Goal: Information Seeking & Learning: Find specific fact

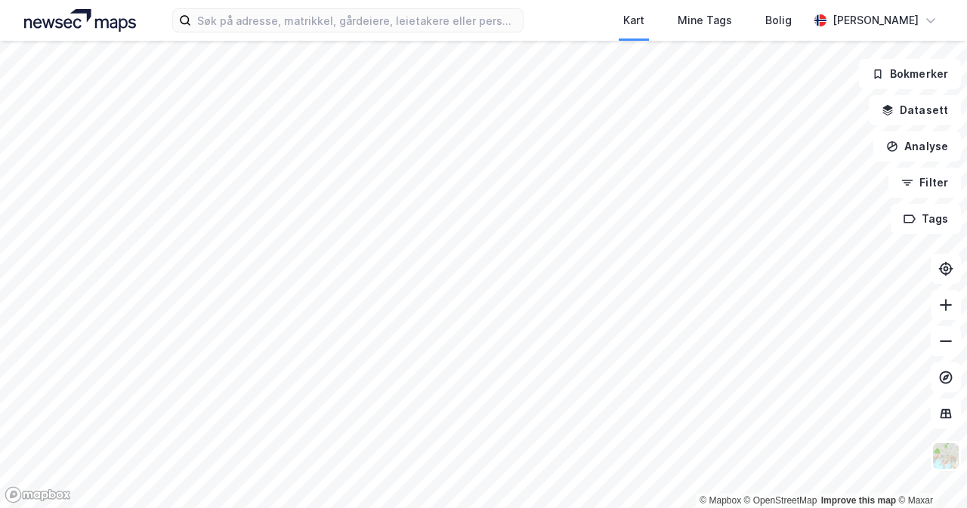
click at [326, 38] on div "Kart Mine Tags Bolig [PERSON_NAME]" at bounding box center [483, 20] width 967 height 41
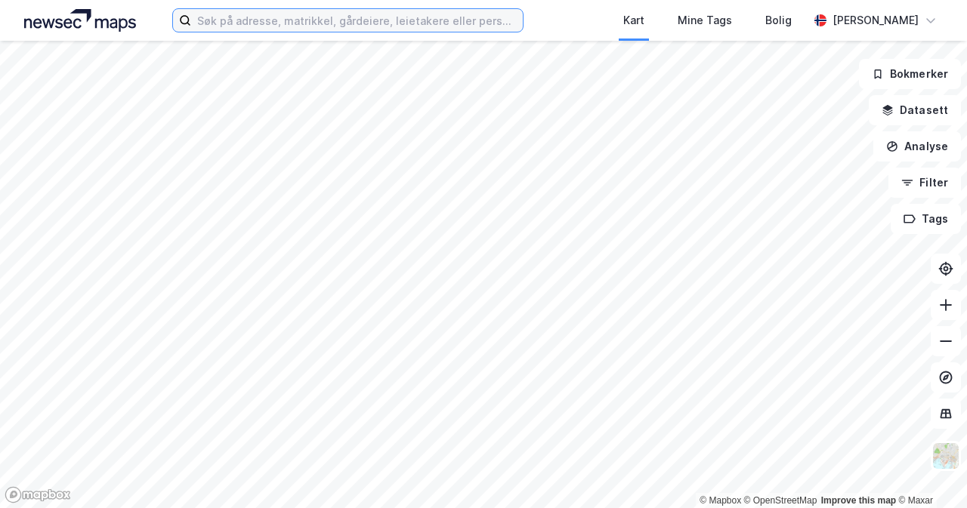
click at [332, 28] on input at bounding box center [357, 20] width 332 height 23
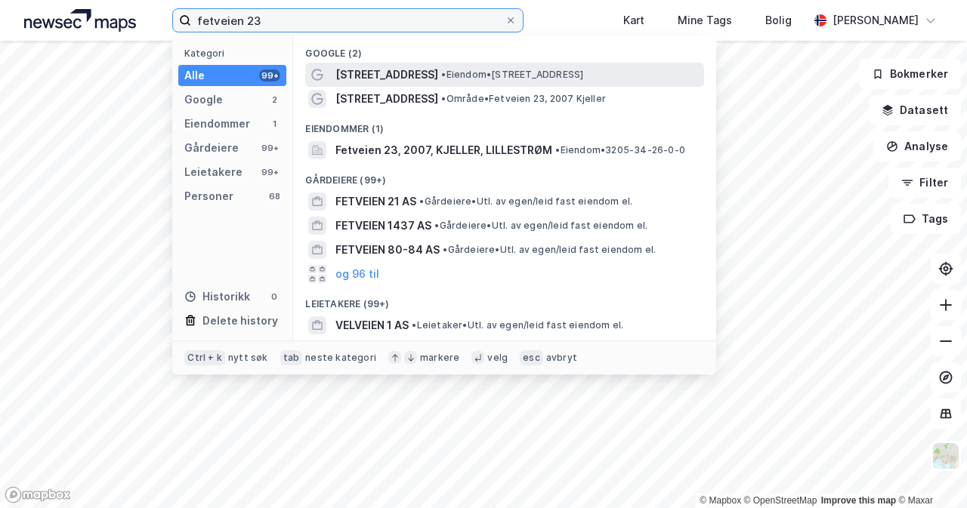
type input "fetveien 23"
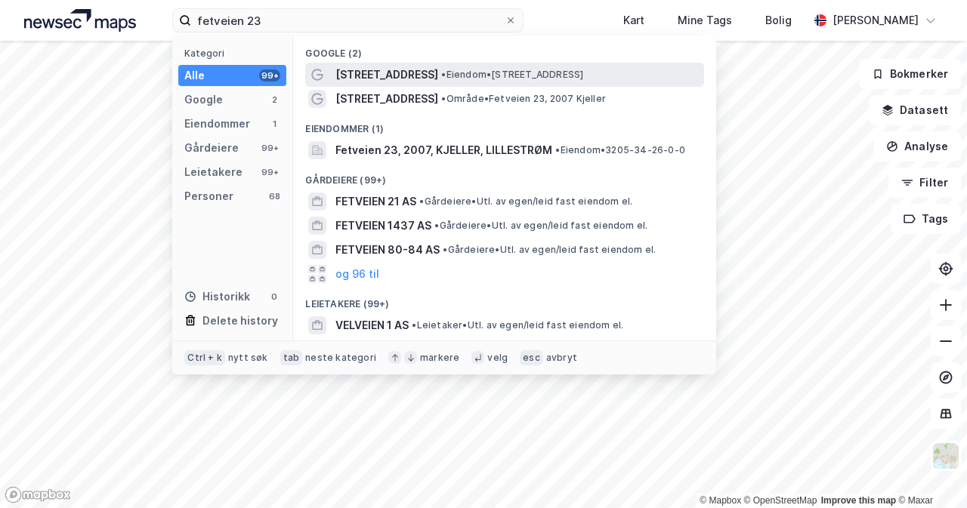
click at [377, 79] on span "[STREET_ADDRESS]" at bounding box center [386, 75] width 103 height 18
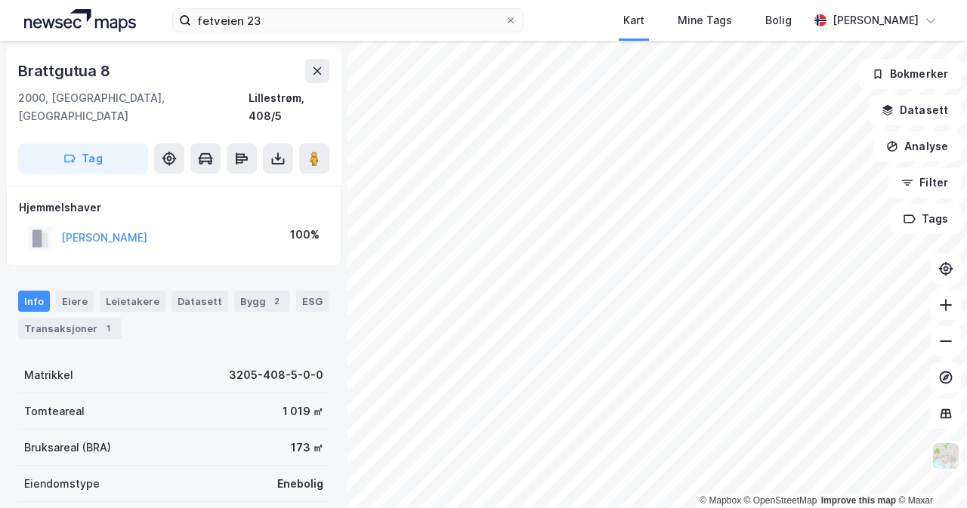
click at [210, 249] on div "© Mapbox © OpenStreetMap Improve this map © [PERSON_NAME] 8 2000, [GEOGRAPHIC_D…" at bounding box center [483, 275] width 967 height 468
click at [328, 242] on div "© Mapbox © OpenStreetMap Improve this map © [PERSON_NAME] 8 2000, [GEOGRAPHIC_D…" at bounding box center [483, 275] width 967 height 468
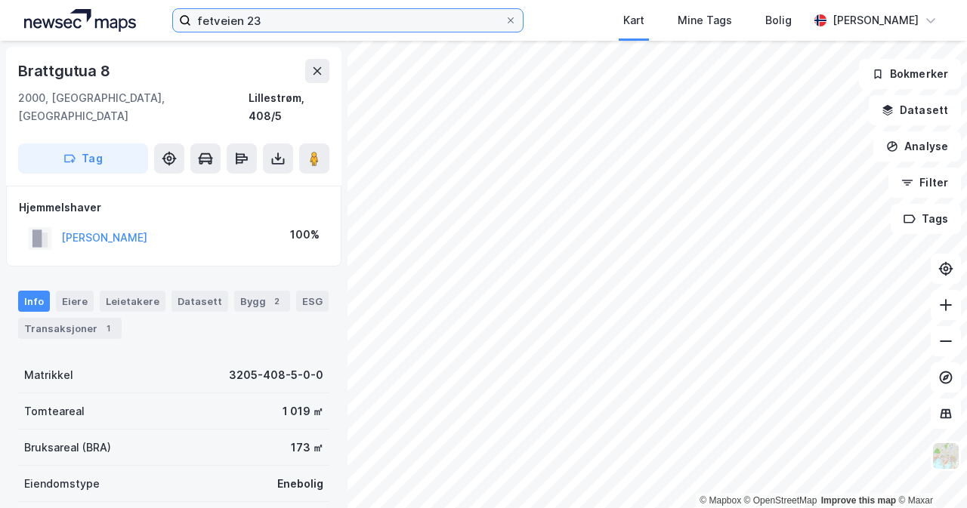
click at [282, 21] on input "fetveien 23" at bounding box center [347, 20] width 313 height 23
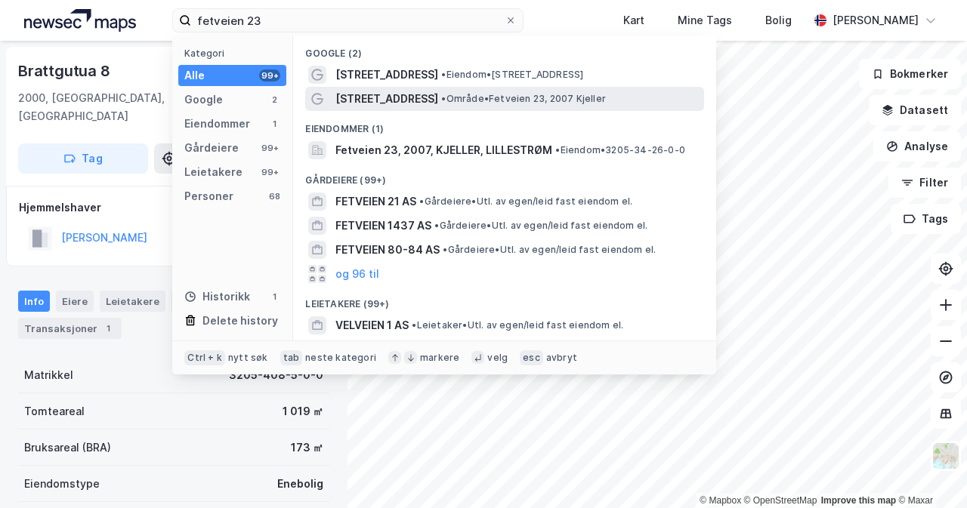
click at [362, 99] on span "[STREET_ADDRESS]" at bounding box center [386, 99] width 103 height 18
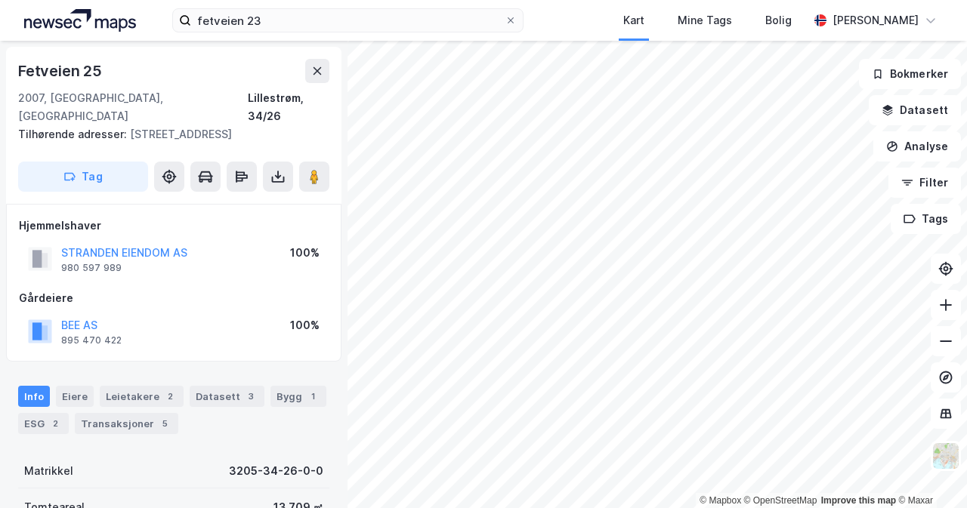
click at [335, 306] on div "© Mapbox © OpenStreetMap Improve this map © [PERSON_NAME] 25 2007, [GEOGRAPHIC_…" at bounding box center [483, 275] width 967 height 468
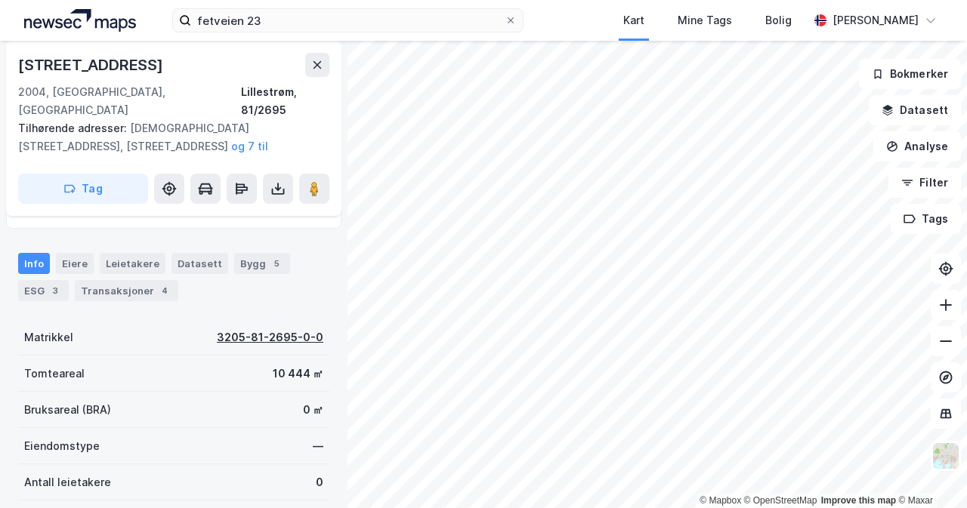
scroll to position [302, 0]
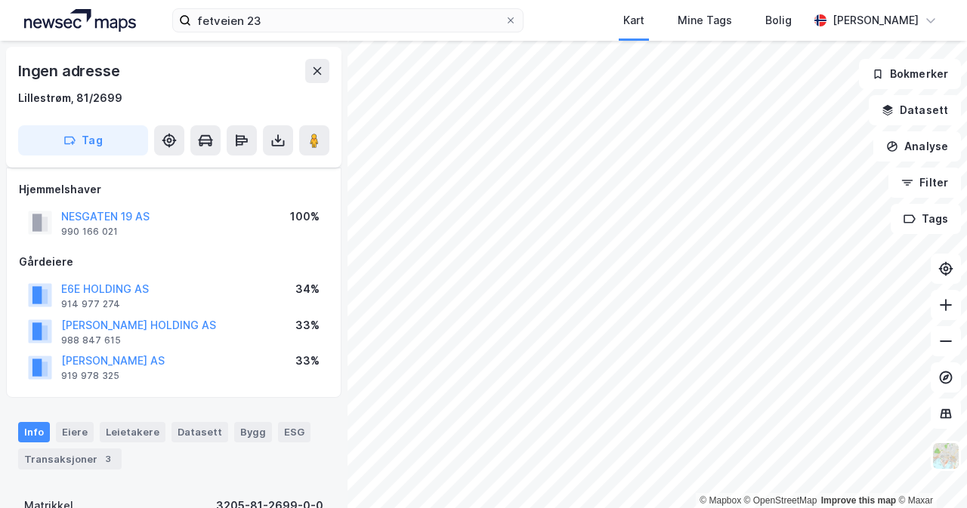
scroll to position [76, 0]
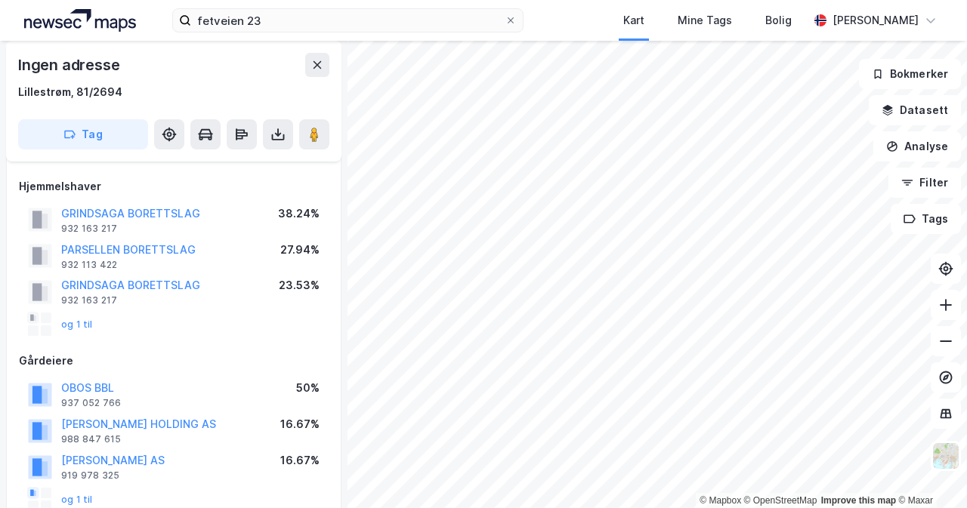
scroll to position [151, 0]
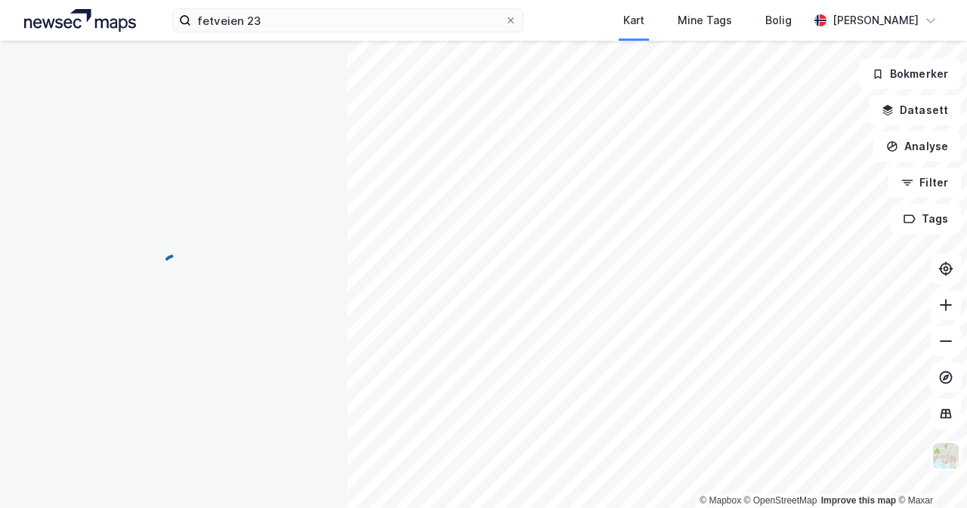
scroll to position [151, 0]
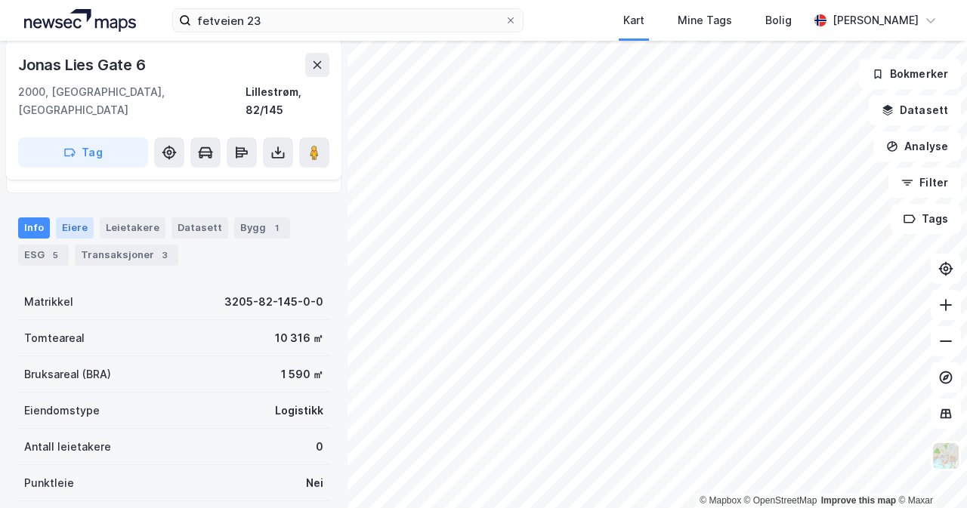
click at [73, 218] on div "Eiere" at bounding box center [75, 228] width 38 height 21
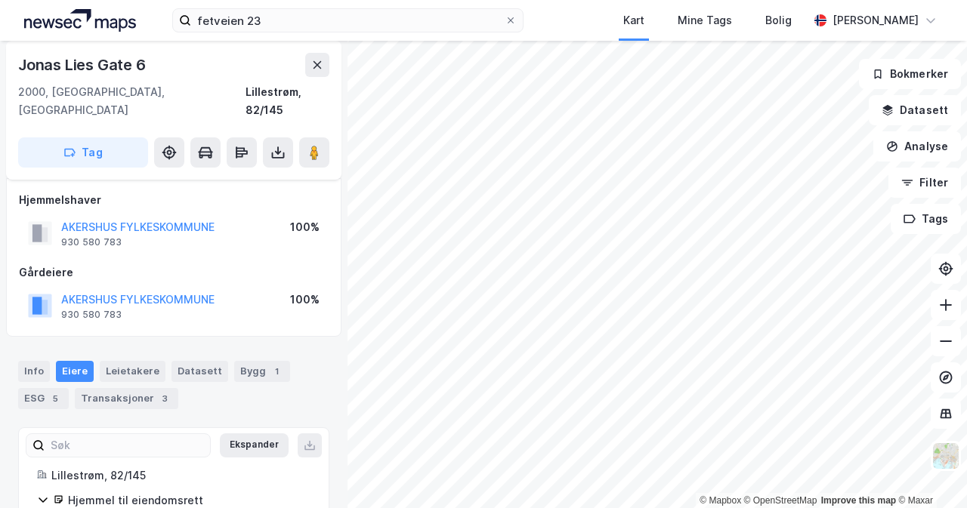
scroll to position [53, 0]
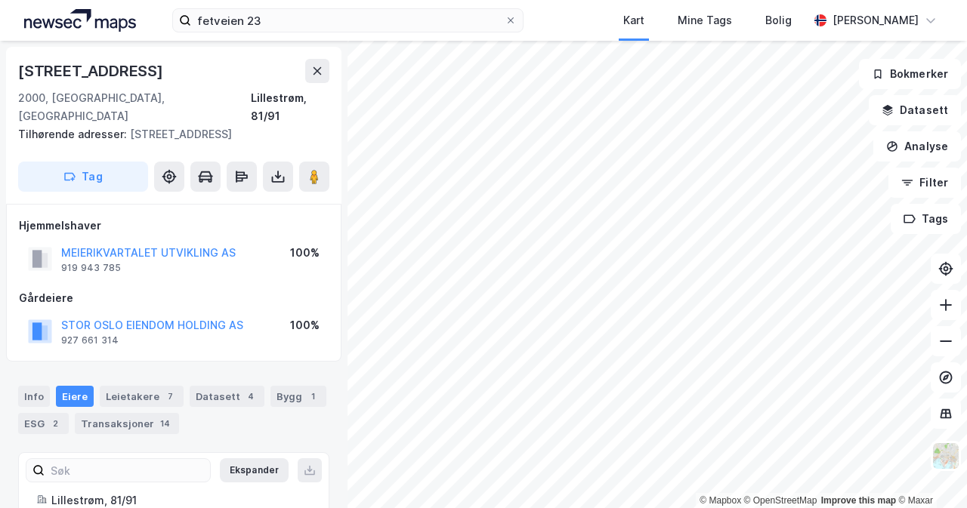
scroll to position [51, 0]
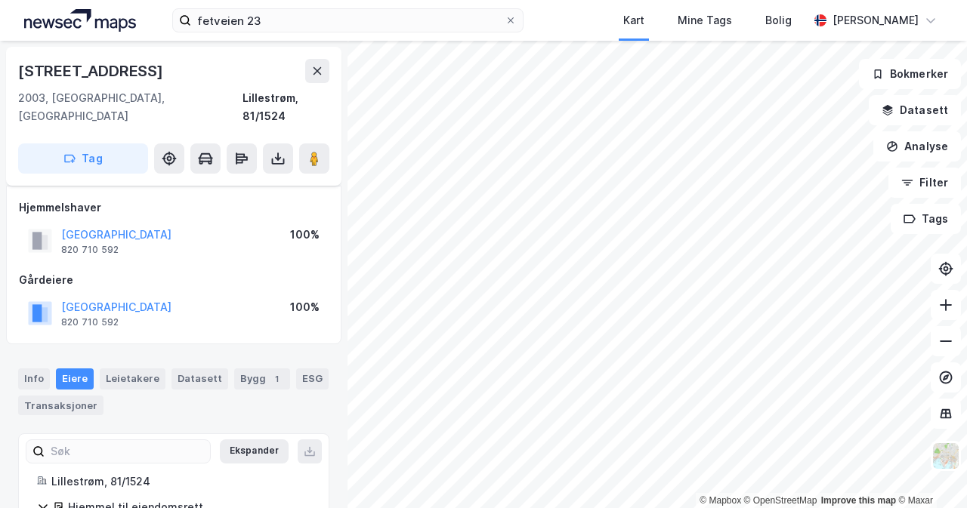
scroll to position [51, 0]
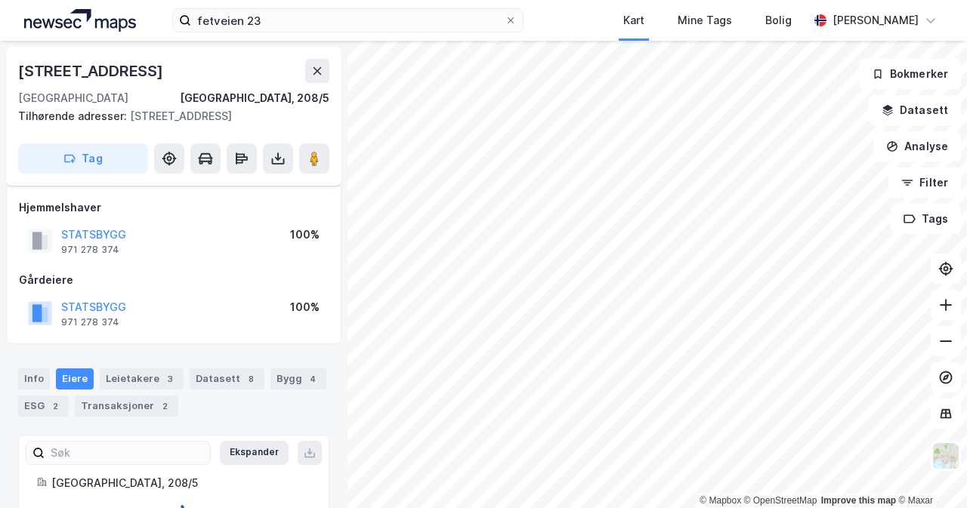
scroll to position [33, 0]
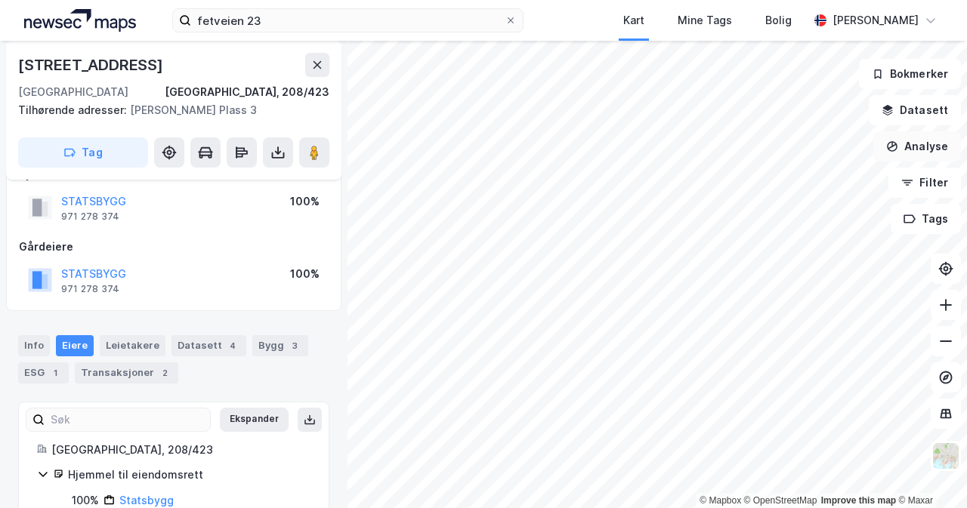
click at [914, 153] on div "© Mapbox © OpenStreetMap Improve this map © [GEOGRAPHIC_DATA][STREET_ADDRESS] T…" at bounding box center [483, 275] width 967 height 468
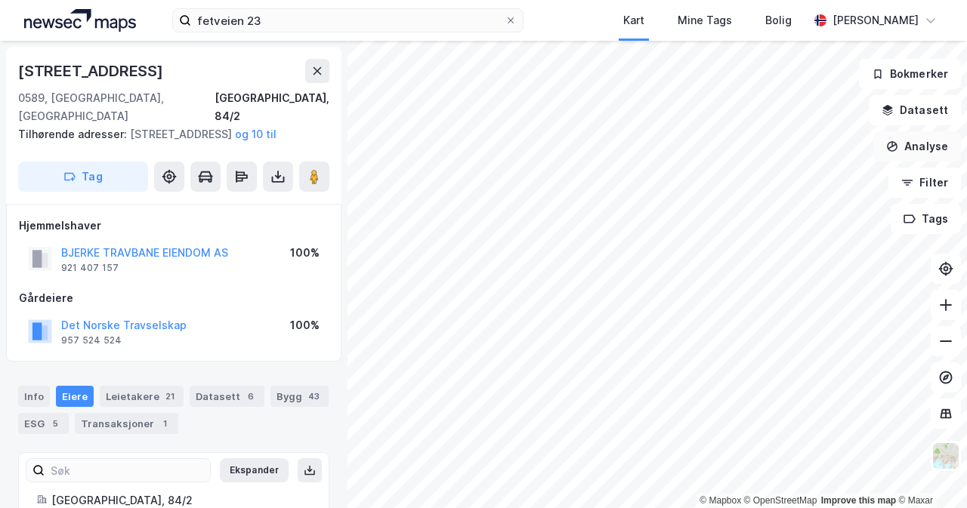
scroll to position [33, 0]
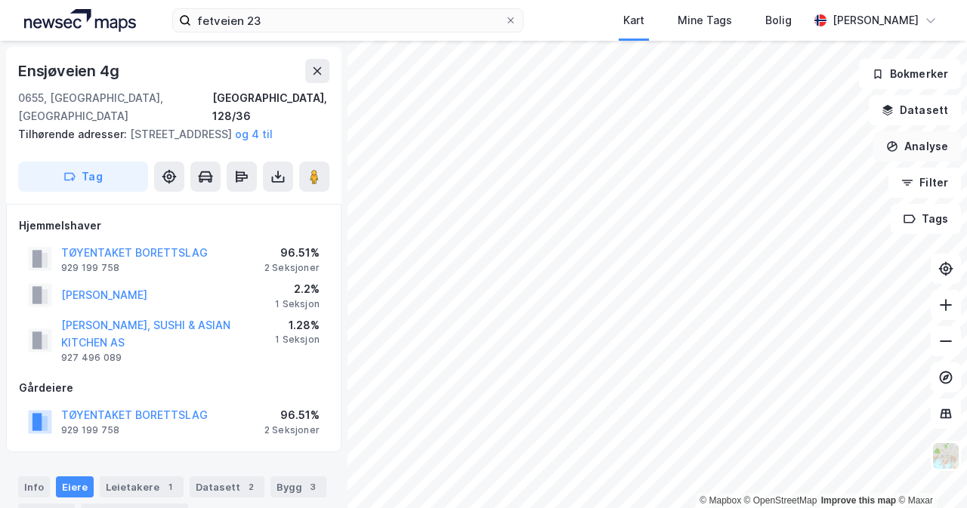
scroll to position [33, 0]
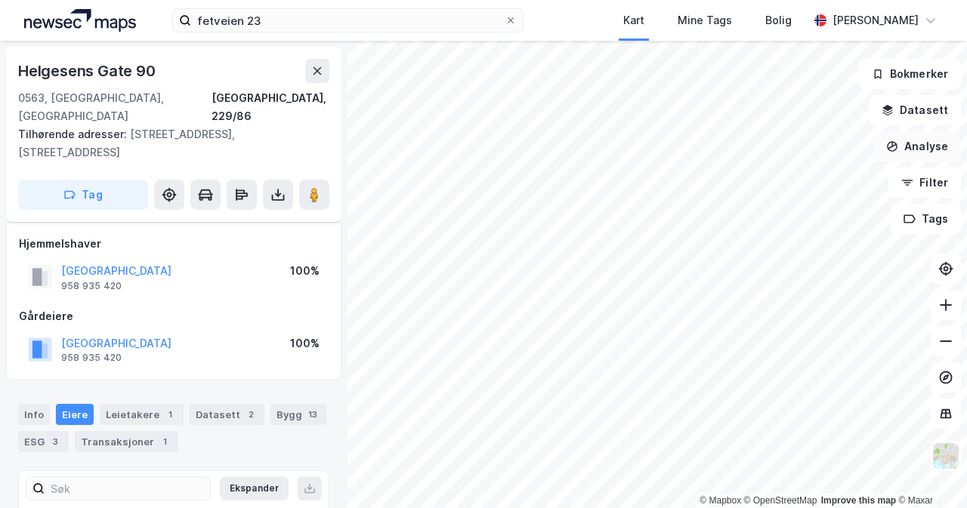
scroll to position [33, 0]
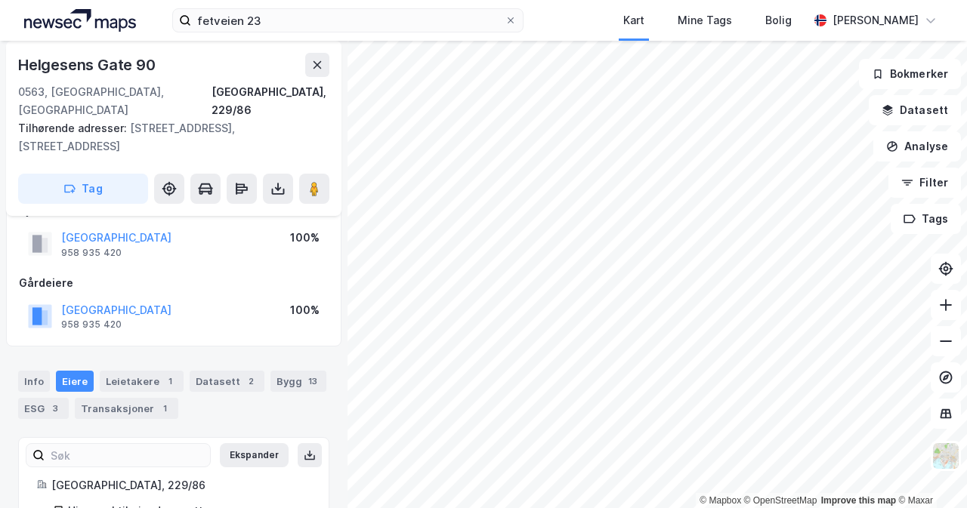
click at [335, 57] on div "[GEOGRAPHIC_DATA][STREET_ADDRESS], 229/86 Tilhørende adresser: [STREET_ADDRESS]…" at bounding box center [173, 128] width 335 height 175
click at [337, 170] on div "© Mapbox © OpenStreetMap Improve this map © [GEOGRAPHIC_DATA][STREET_ADDRESS] T…" at bounding box center [483, 275] width 967 height 468
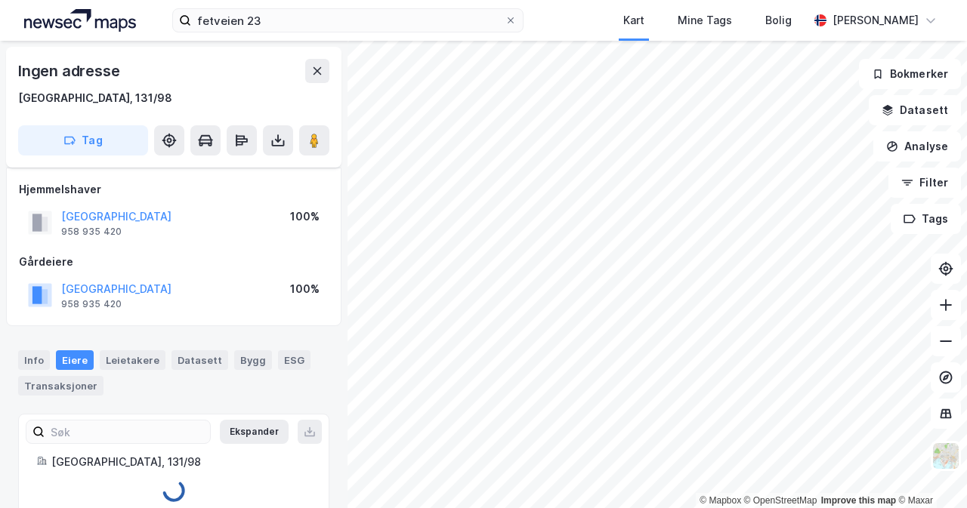
scroll to position [30, 0]
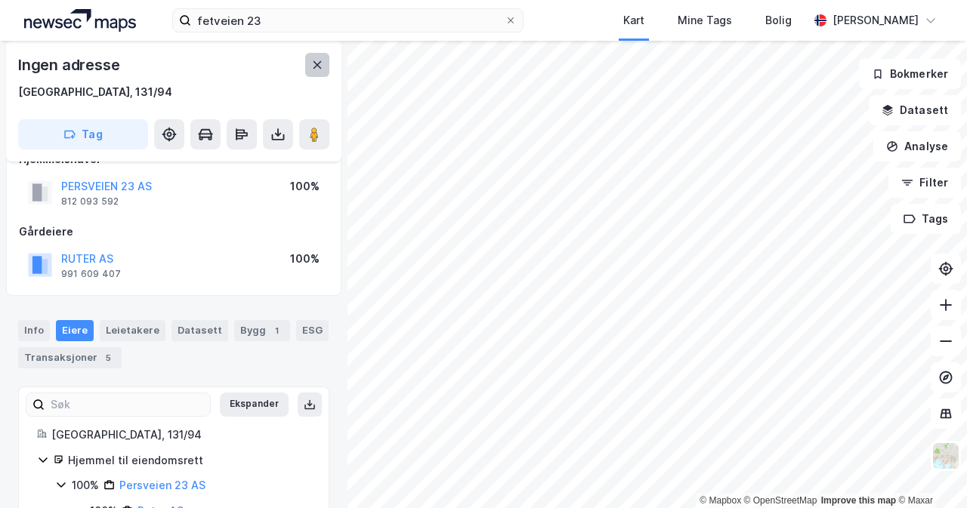
click at [322, 70] on icon at bounding box center [317, 65] width 12 height 12
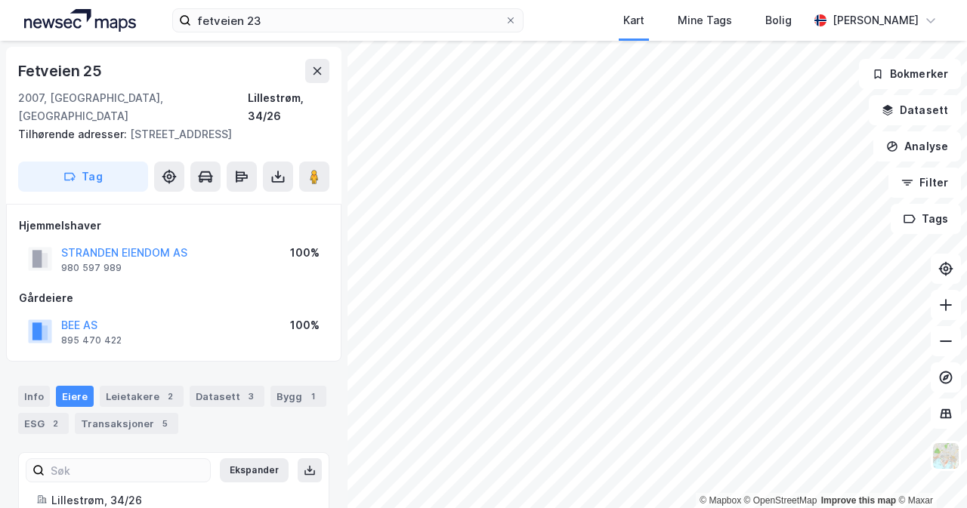
scroll to position [30, 0]
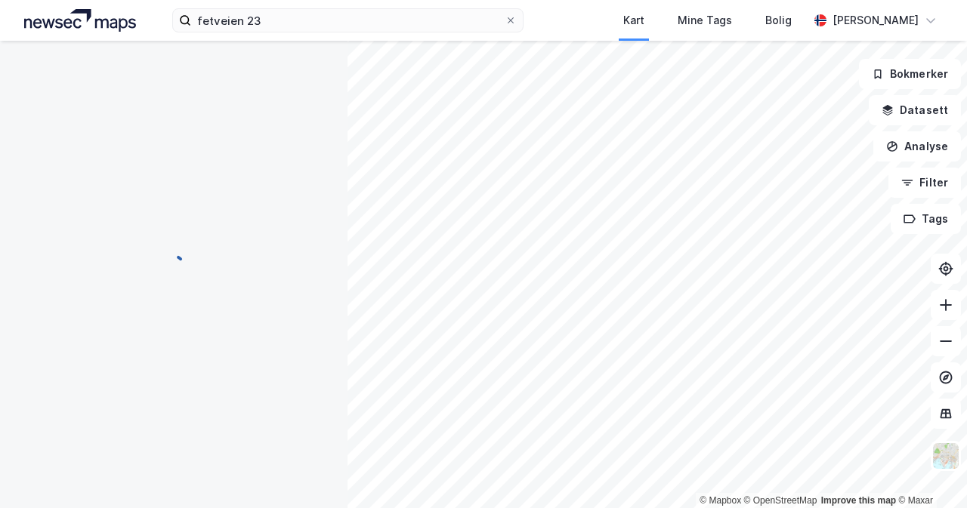
scroll to position [30, 0]
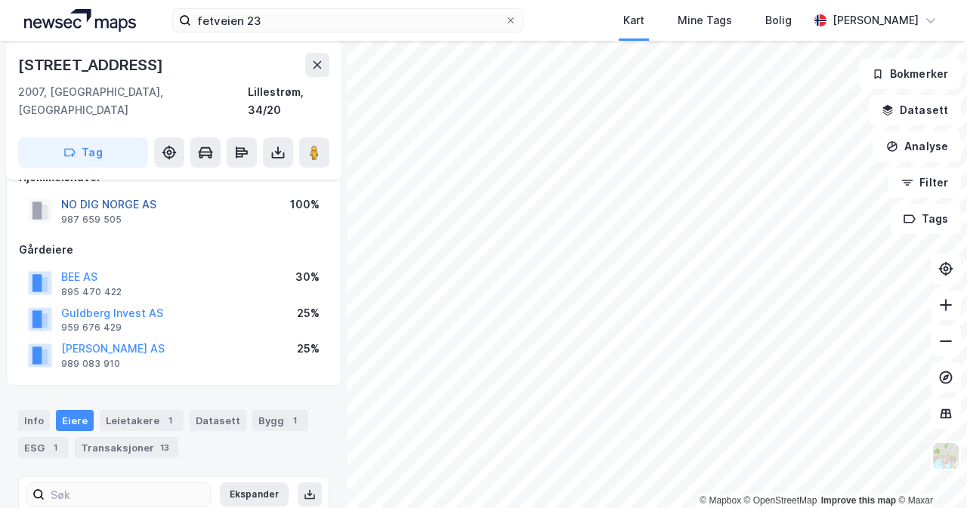
click at [0, 0] on button "NO DIG NORGE AS" at bounding box center [0, 0] width 0 height 0
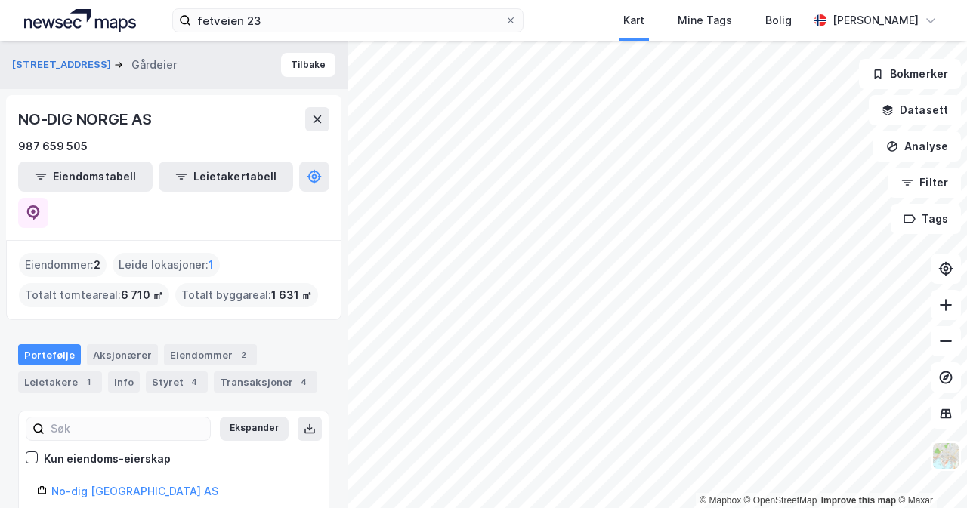
scroll to position [43, 0]
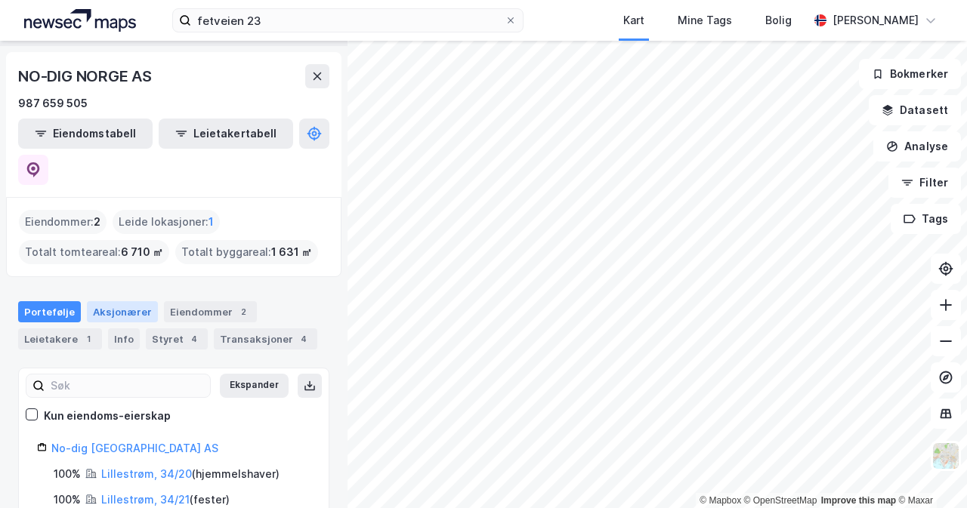
click at [116, 301] on div "Aksjonærer" at bounding box center [122, 311] width 71 height 21
